Goal: Transaction & Acquisition: Purchase product/service

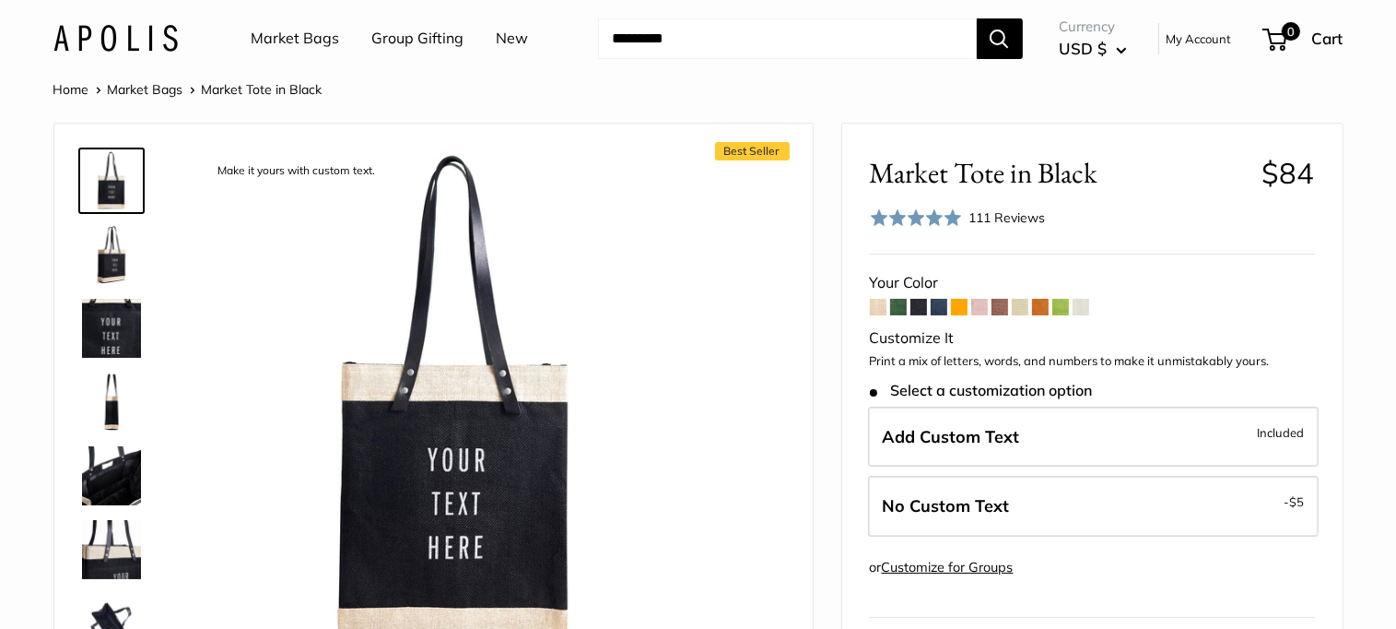
click at [111, 253] on img at bounding box center [111, 254] width 59 height 59
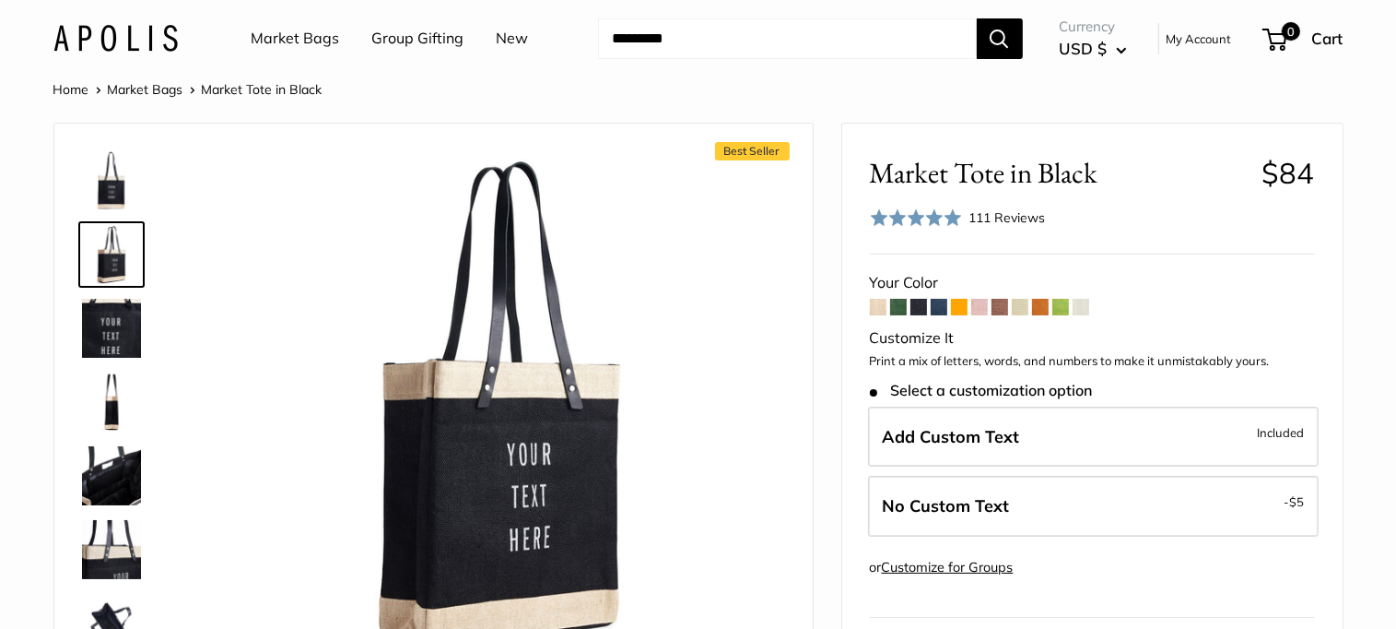
click at [118, 315] on img at bounding box center [111, 328] width 59 height 59
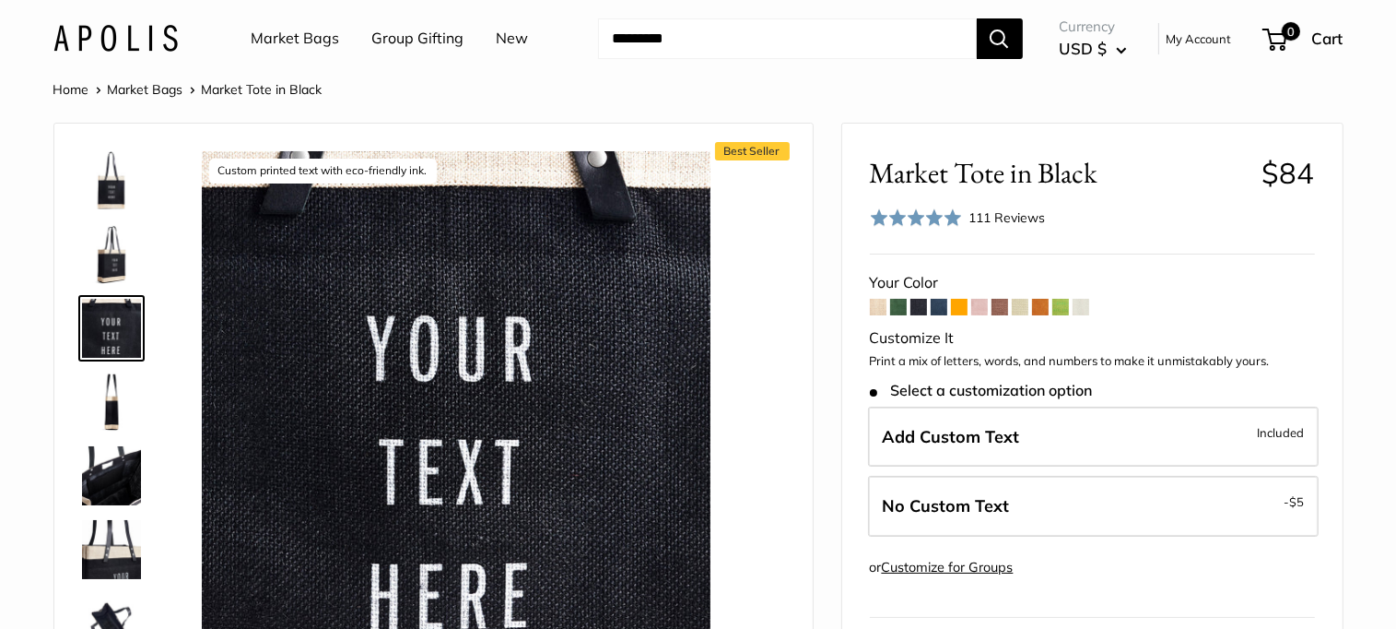
click at [115, 469] on img at bounding box center [111, 475] width 59 height 59
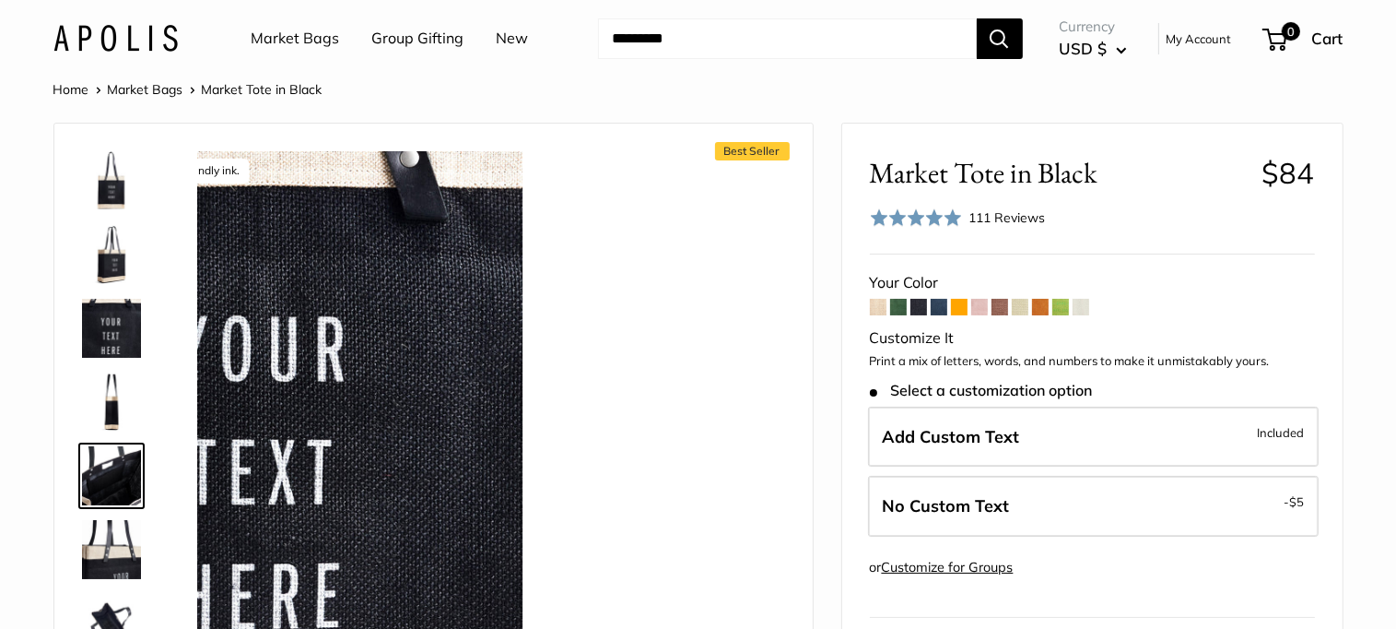
scroll to position [57, 0]
